Goal: Navigation & Orientation: Find specific page/section

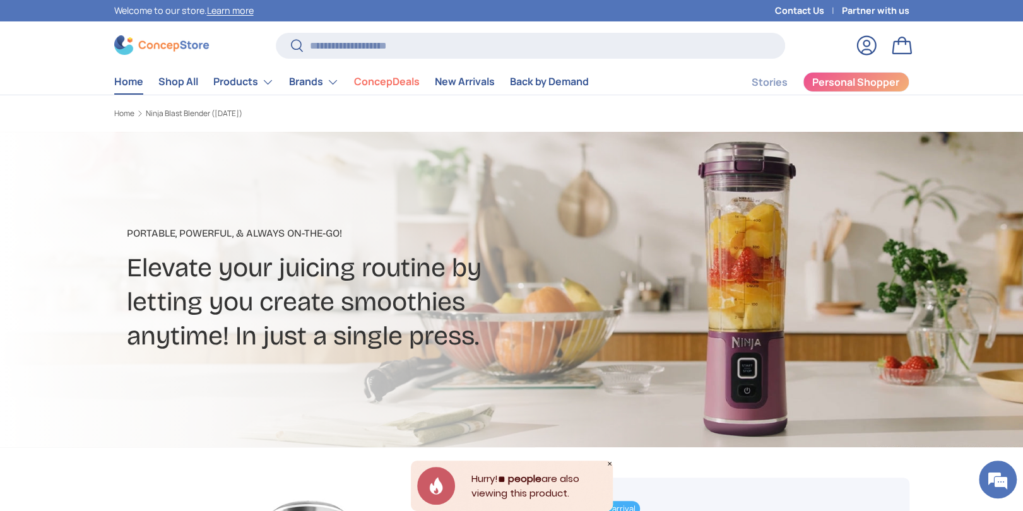
click at [134, 85] on link "Home" at bounding box center [128, 81] width 29 height 25
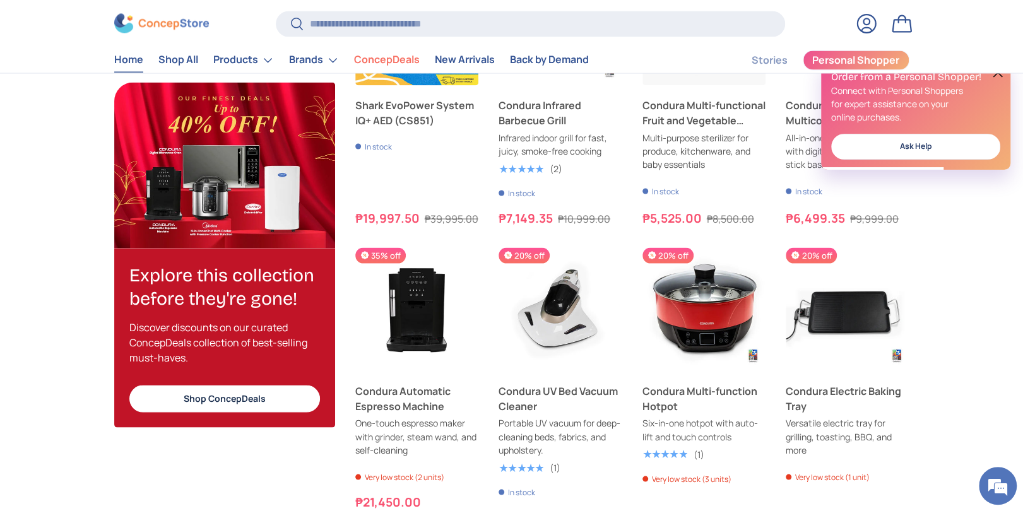
scroll to position [1388, 0]
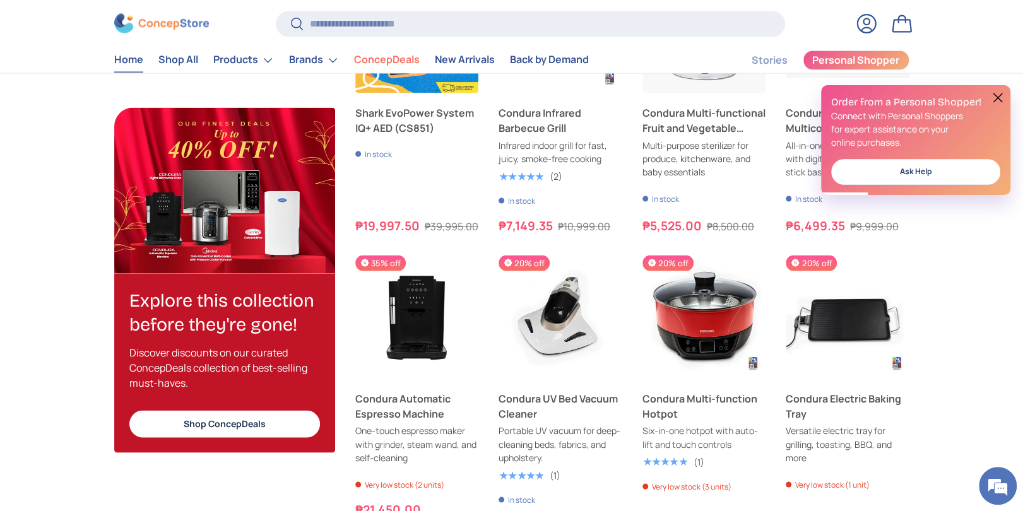
click at [238, 420] on link "Shop ConcepDeals" at bounding box center [224, 424] width 191 height 27
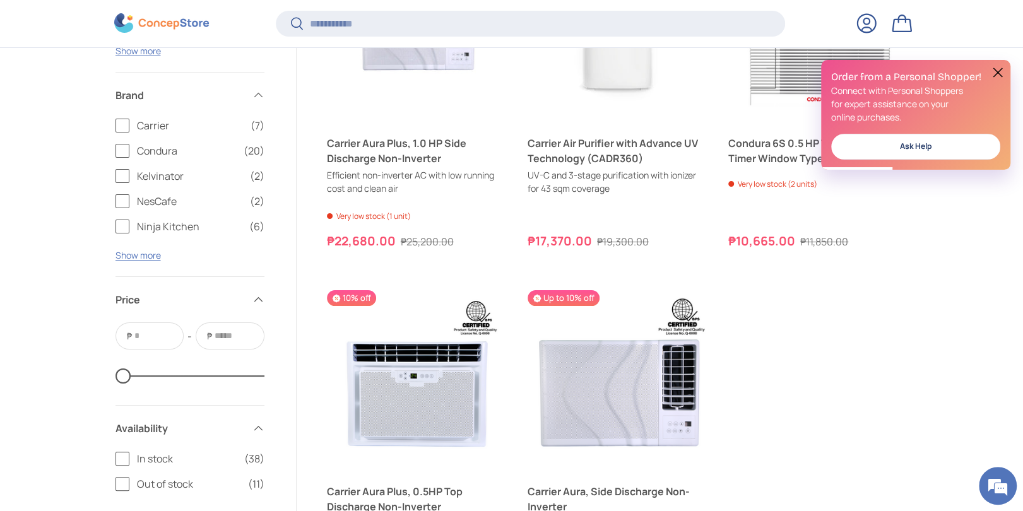
scroll to position [3090, 0]
